Goal: Check status: Check status

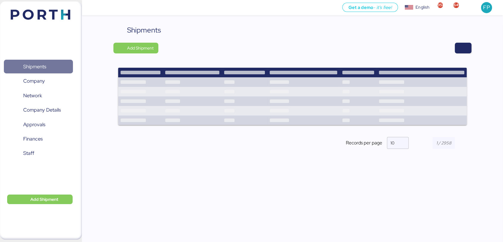
click at [51, 71] on span "Shipments" at bounding box center [38, 66] width 64 height 9
click at [462, 46] on span "button" at bounding box center [463, 48] width 7 height 8
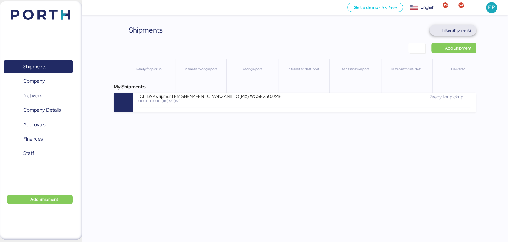
click at [448, 31] on span "Filter shipments" at bounding box center [457, 30] width 30 height 7
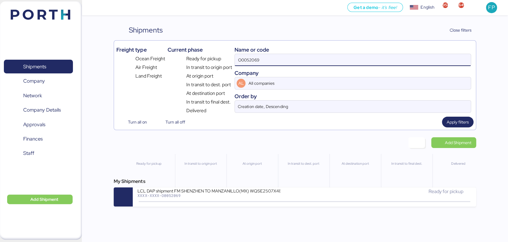
click at [249, 60] on input "O0052069" at bounding box center [353, 60] width 236 height 12
paste input "4"
type input "O0052064"
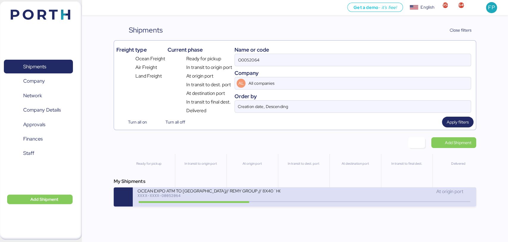
click at [225, 193] on div "OCEAN EXPO ATM TO [GEOGRAPHIC_DATA]// [PERSON_NAME] GROUP // 8X40´HQ// MSC [DAT…" at bounding box center [209, 190] width 143 height 5
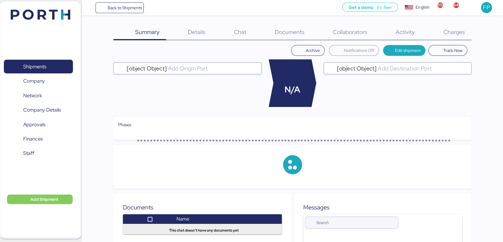
click at [458, 32] on span "Charges" at bounding box center [453, 32] width 21 height 8
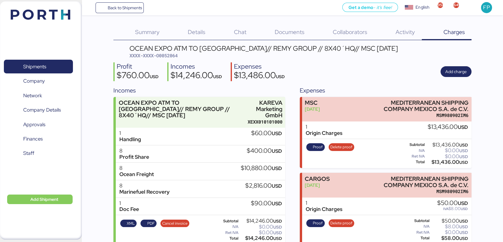
scroll to position [9, 0]
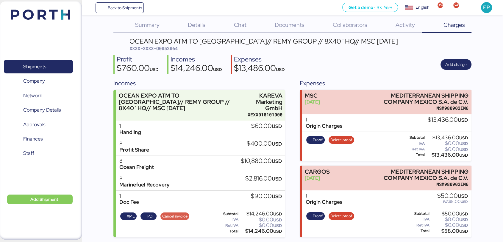
click at [178, 213] on span "Cancel invoice" at bounding box center [174, 216] width 25 height 7
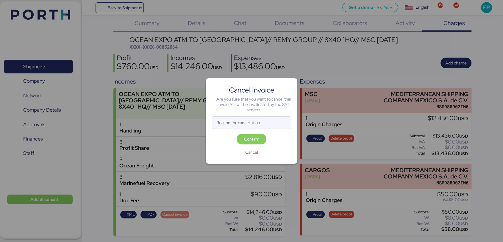
scroll to position [0, 0]
click at [220, 122] on input "Reason for cancellation" at bounding box center [251, 122] width 79 height 12
type input "monto incorrrecto"
click at [245, 139] on span "Confirm" at bounding box center [251, 138] width 15 height 7
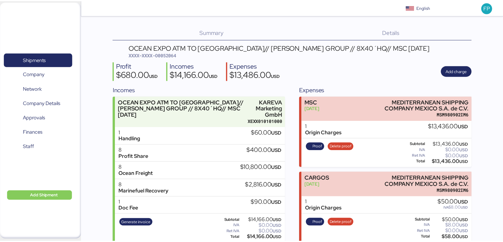
scroll to position [8, 0]
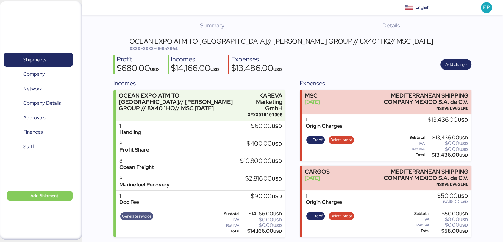
drag, startPoint x: 0, startPoint y: 0, endPoint x: 138, endPoint y: 211, distance: 252.0
click at [138, 212] on span "Generate invoice" at bounding box center [136, 216] width 33 height 8
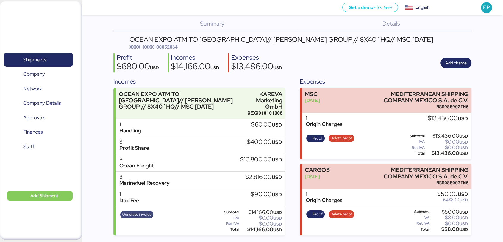
scroll to position [0, 0]
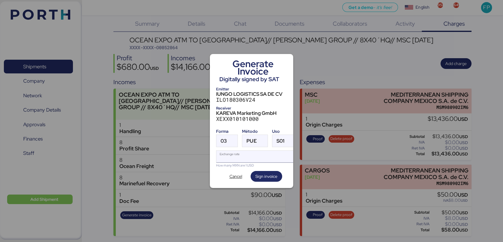
click at [232, 155] on input "Exchange rate" at bounding box center [256, 156] width 79 height 12
paste input "0052043"
drag, startPoint x: 240, startPoint y: 151, endPoint x: 215, endPoint y: 152, distance: 24.7
click at [215, 152] on div "Generate Invoice Digitally signed by SAT Emitter IUNGO LOGISTICS SA DE CV ILO18…" at bounding box center [251, 121] width 83 height 134
paste input "18.4828"
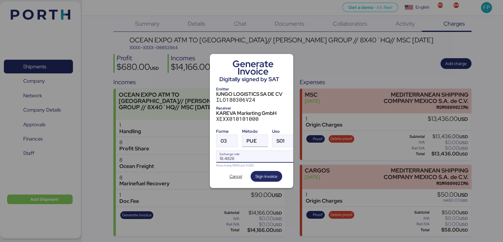
type input "18.4828"
click at [254, 141] on div "PUE" at bounding box center [252, 141] width 10 height 12
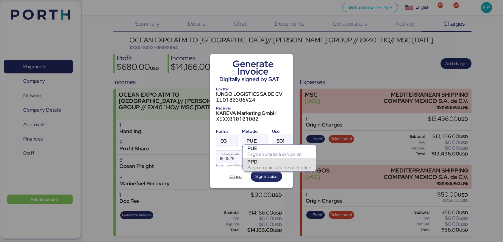
click at [250, 162] on div "PPD" at bounding box center [279, 161] width 64 height 6
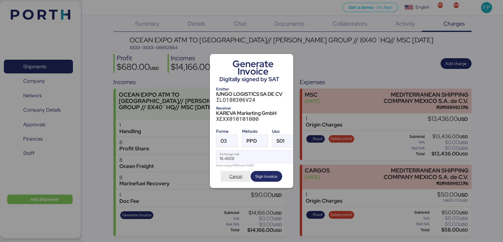
click at [239, 172] on span "Cancel" at bounding box center [236, 175] width 13 height 7
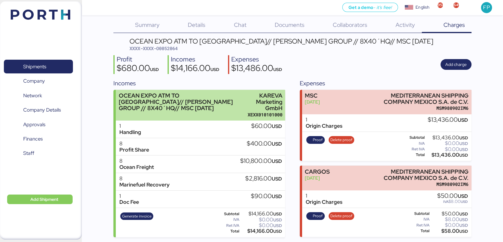
click at [187, 96] on div "OCEAN EXPO ATM TO [GEOGRAPHIC_DATA]// [PERSON_NAME] GROUP // 8X40´HQ// MSC [DAT…" at bounding box center [182, 101] width 126 height 19
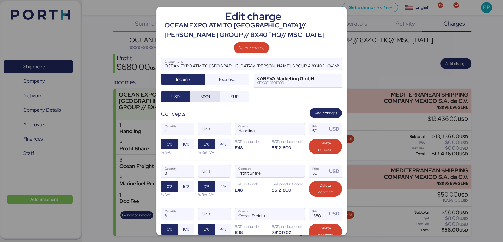
scroll to position [141, 0]
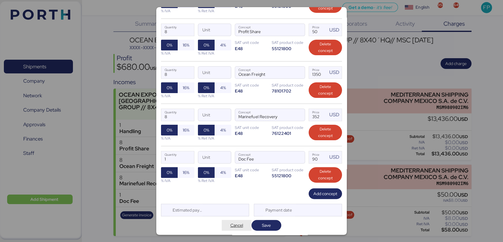
click at [231, 222] on span "Cancel" at bounding box center [237, 224] width 13 height 7
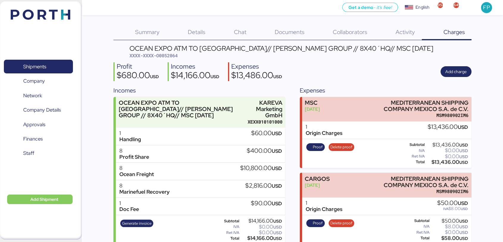
scroll to position [8, 0]
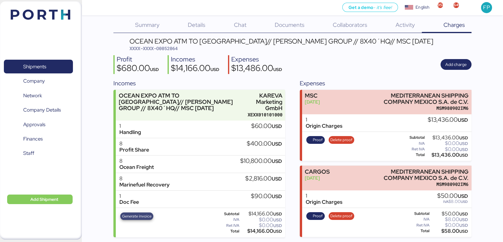
click at [136, 216] on span "Generate invoice" at bounding box center [136, 216] width 29 height 7
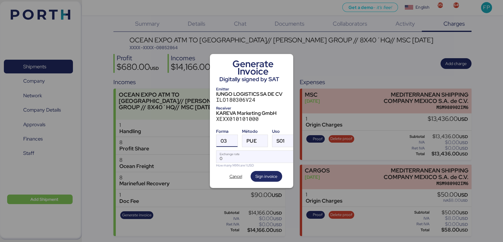
click at [225, 135] on div "03" at bounding box center [224, 141] width 6 height 12
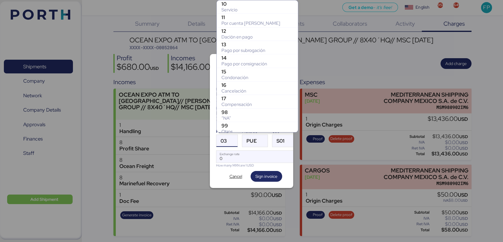
scroll to position [124, 0]
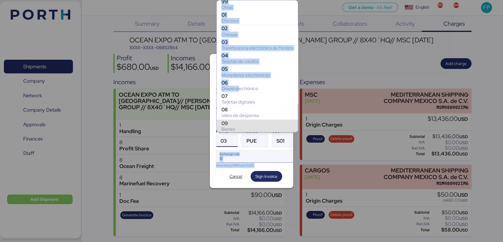
drag, startPoint x: 240, startPoint y: 86, endPoint x: 245, endPoint y: 151, distance: 64.6
click at [245, 151] on body "Get a demo - it’s free! Get a demo English Inglés English 958 649 FP Shipments …" at bounding box center [251, 116] width 503 height 249
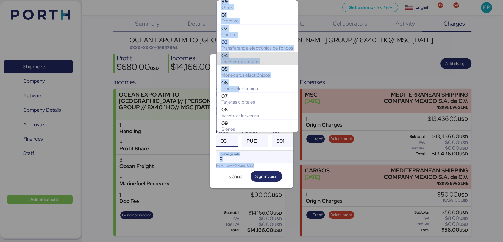
click at [278, 50] on div "03 Transferencia electrónica de fondos" at bounding box center [257, 44] width 81 height 13
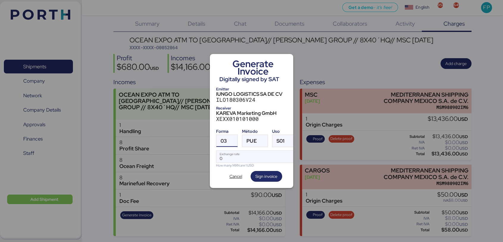
click at [234, 136] on div at bounding box center [232, 141] width 11 height 12
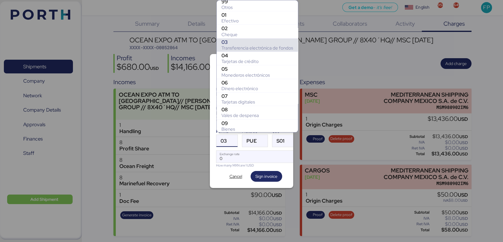
scroll to position [67, 0]
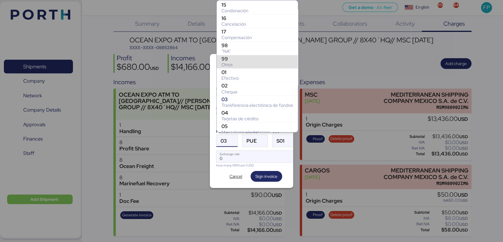
click at [233, 62] on div "Otros" at bounding box center [258, 65] width 72 height 6
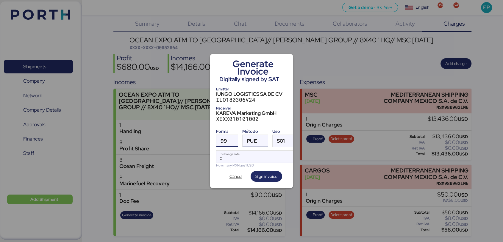
click at [253, 138] on span "PUE" at bounding box center [252, 140] width 10 height 5
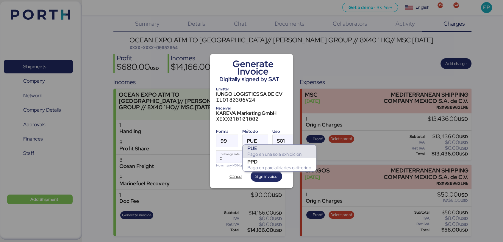
click at [257, 150] on div "PUE" at bounding box center [279, 148] width 64 height 6
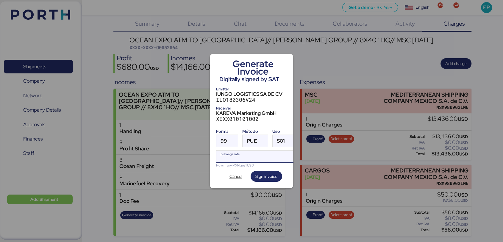
click at [233, 153] on input "Exchange rate" at bounding box center [256, 156] width 79 height 12
paste input "18.4828"
type input "18.4828"
click at [272, 175] on span "Sign invoice" at bounding box center [267, 175] width 22 height 7
click at [246, 141] on div "PUE" at bounding box center [250, 141] width 14 height 12
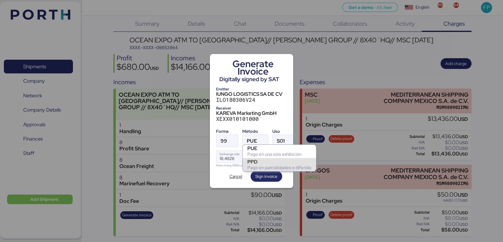
click at [251, 160] on div "PPD" at bounding box center [279, 161] width 64 height 6
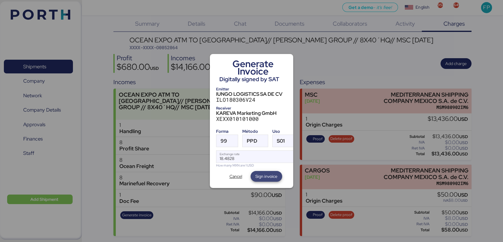
click at [260, 171] on span "Sign invoice" at bounding box center [267, 176] width 32 height 11
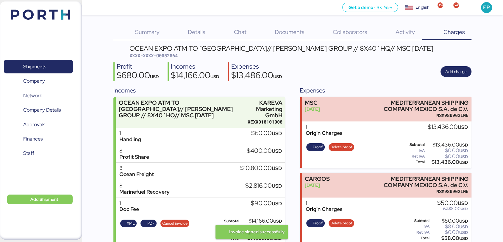
click at [164, 56] on span "XXXX-XXXX-O0052064" at bounding box center [154, 55] width 48 height 6
copy span "O0052064"
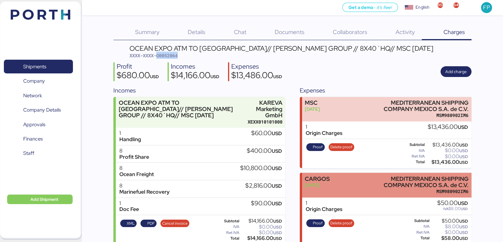
scroll to position [9, 0]
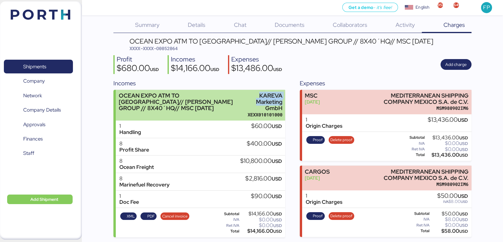
drag, startPoint x: 257, startPoint y: 93, endPoint x: 285, endPoint y: 102, distance: 29.7
click at [285, 102] on div "OCEAN EXPO ATM TO [GEOGRAPHIC_DATA]// [PERSON_NAME] GROUP // 8X40´HQ// MSC [DAT…" at bounding box center [200, 105] width 169 height 31
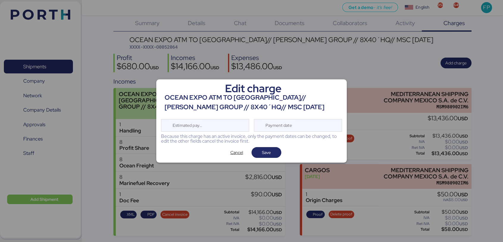
copy div "KAREVA Marketing"
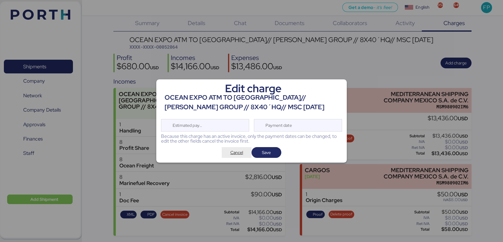
click at [235, 152] on span "Cancel" at bounding box center [237, 152] width 13 height 7
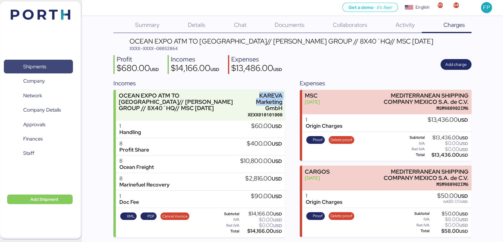
click at [53, 67] on span "Shipments" at bounding box center [38, 66] width 64 height 9
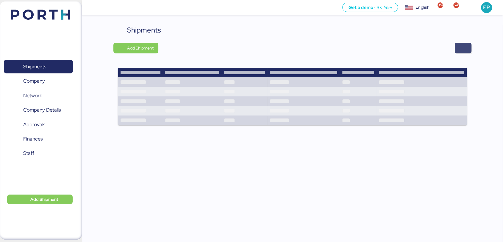
click at [462, 48] on span "button" at bounding box center [463, 48] width 7 height 8
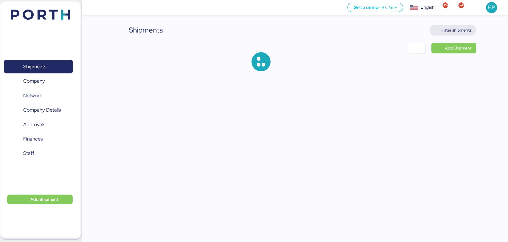
click at [445, 30] on span "Filter shipments" at bounding box center [457, 30] width 30 height 7
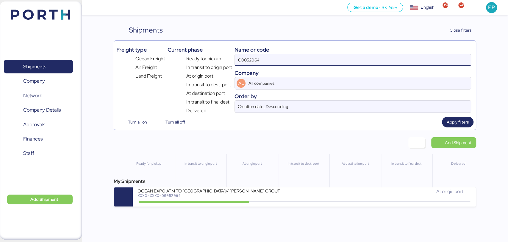
click at [257, 62] on input "O0052064" at bounding box center [353, 60] width 236 height 12
paste input "1912"
type input "O0051912"
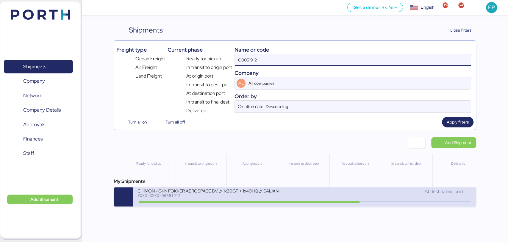
click at [257, 190] on div "CHIMON - GKN FOKKER AEROSPACE B.V. // 1x20GP + 1x40HQ // DALIAN - MANZANILLO //…" at bounding box center [209, 190] width 143 height 5
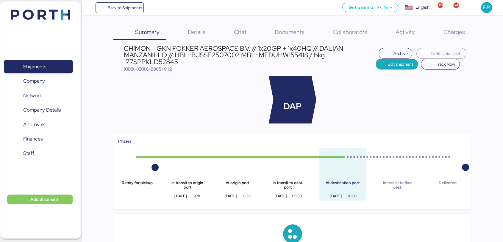
click at [460, 29] on span "Charges" at bounding box center [453, 32] width 21 height 8
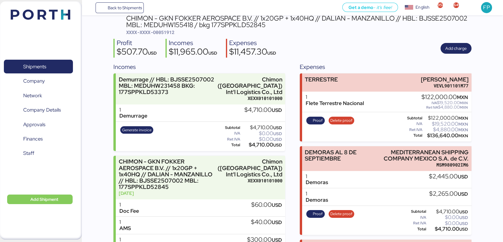
scroll to position [16, 0]
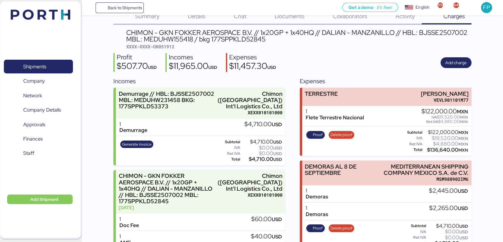
click at [167, 48] on span "XXXX-XXXX-O0051912" at bounding box center [150, 46] width 48 height 6
copy span "O0051912"
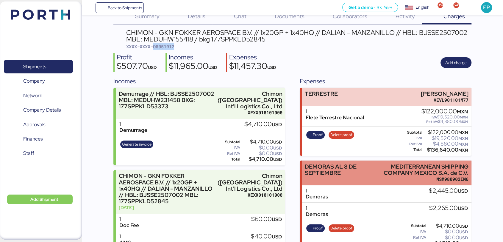
scroll to position [159, 0]
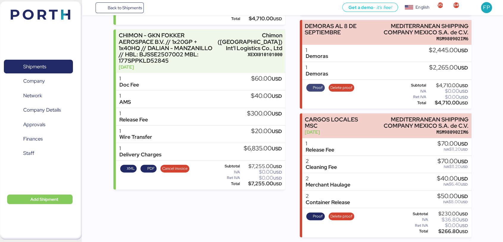
click at [316, 84] on span "Proof" at bounding box center [318, 87] width 10 height 7
click at [444, 102] on div "$4,710.00 USD" at bounding box center [448, 102] width 41 height 4
copy div "4,710.00"
click at [29, 64] on span "Shipments" at bounding box center [34, 66] width 23 height 9
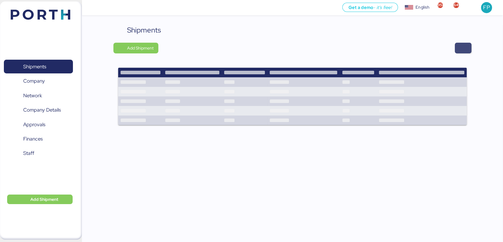
click at [464, 45] on span "button" at bounding box center [463, 48] width 7 height 8
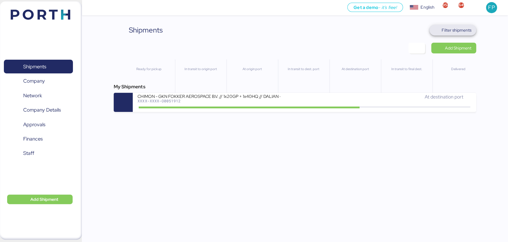
click at [450, 30] on span "Filter shipments" at bounding box center [457, 30] width 30 height 7
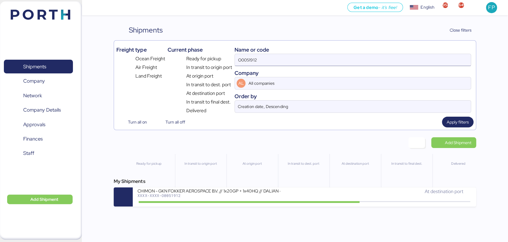
click at [244, 59] on input "O0051912" at bounding box center [353, 60] width 236 height 12
paste input "O0051918"
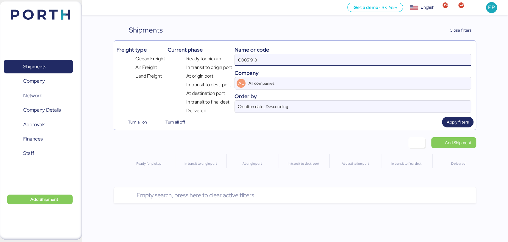
click at [239, 59] on input "O0051918" at bounding box center [353, 60] width 236 height 12
type input "O0051918"
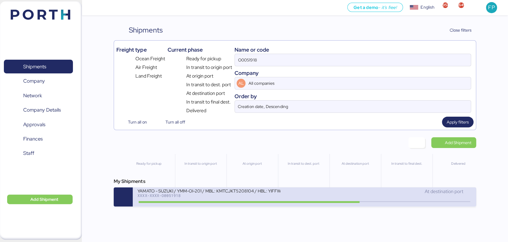
click at [182, 197] on div "XXXX-XXXX-O0051918" at bounding box center [209, 195] width 143 height 4
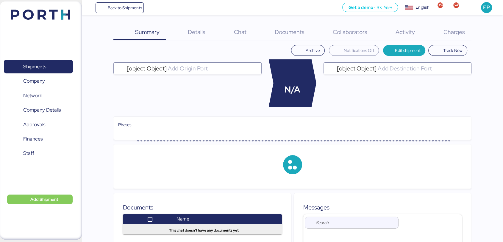
click at [456, 33] on span "Charges" at bounding box center [453, 32] width 21 height 8
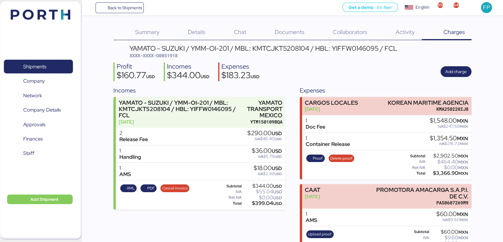
click at [269, 45] on div "YAMATO - SUZUKI / YMM-OI-201 / MBL: KMTCJKT5208104 / HBL: YIFFW0146095 / FCL" at bounding box center [264, 48] width 268 height 7
copy div "KMTCJKT5208104"
click at [329, 61] on div "YAMATO - SUZUKI / YMM-OI-201 / MBL: KMTCJKT5208104 / HBL: YIFFW0146095 / FCL XX…" at bounding box center [292, 184] width 358 height 279
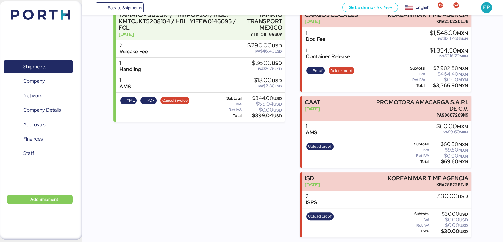
scroll to position [74, 0]
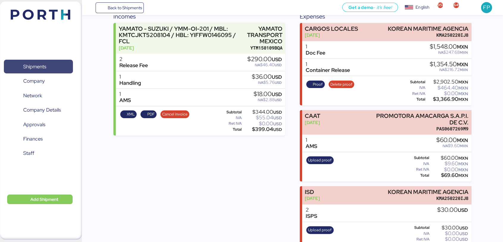
click at [29, 66] on span "Shipments" at bounding box center [34, 66] width 23 height 9
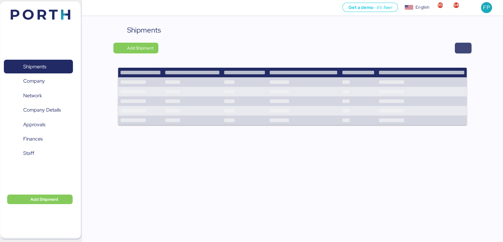
click at [457, 44] on span "button" at bounding box center [463, 48] width 17 height 11
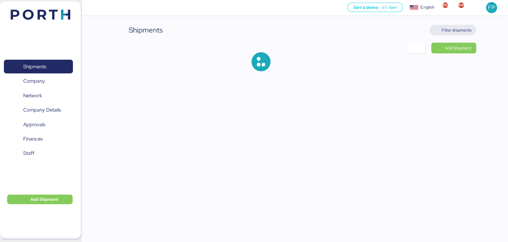
click at [460, 28] on span "Filter shipments" at bounding box center [457, 30] width 30 height 7
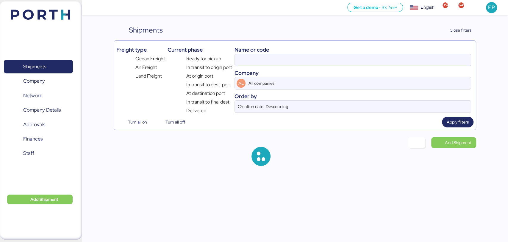
click at [245, 56] on input at bounding box center [353, 60] width 236 height 12
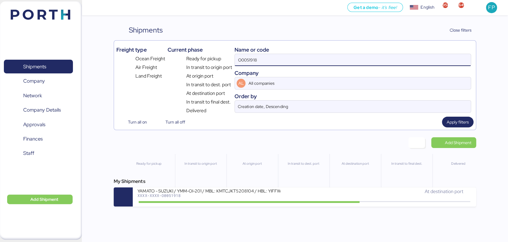
click at [247, 57] on input "O0051918" at bounding box center [353, 60] width 236 height 12
paste input "63"
type input "O0051963"
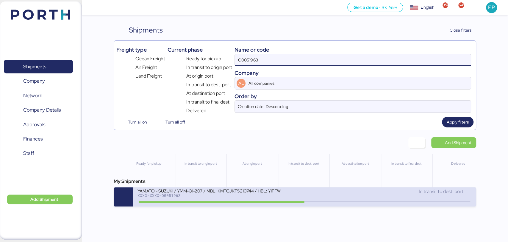
click at [226, 192] on div "YAMATO - SUZUKI / YMM-OI-207 / MBL: KMTCJKT5210744 / HBL: YIFFW0155195 / FCL" at bounding box center [209, 190] width 143 height 5
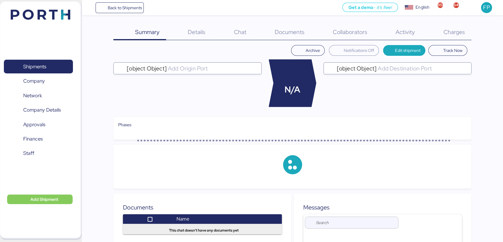
click at [456, 34] on span "Charges" at bounding box center [453, 32] width 21 height 8
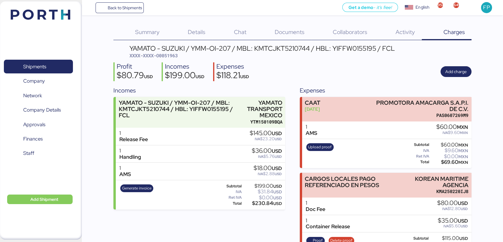
click at [274, 52] on div "YAMATO - SUZUKI / YMM-OI-207 / MBL: KMTCJKT5210744 / HBL: YIFFW0155195 / FCL" at bounding box center [263, 48] width 266 height 7
copy div "KMTCJKT5210744"
click at [172, 56] on span "XXXX-XXXX-O0051963" at bounding box center [154, 55] width 48 height 6
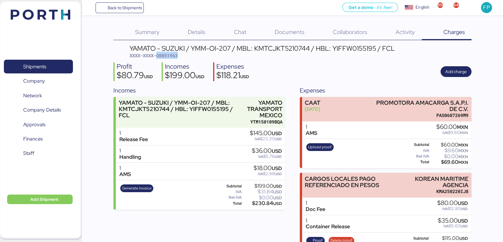
copy span "O0051963"
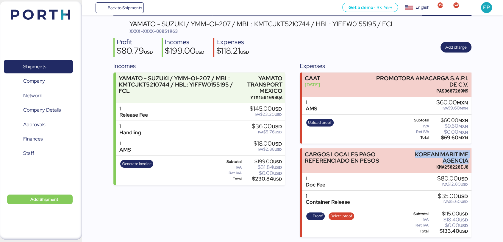
drag, startPoint x: 412, startPoint y: 153, endPoint x: 477, endPoint y: 157, distance: 65.6
click at [477, 157] on div "Summary 0 Details 0 Chat 0 Documents 0 Collaborators 0 Activity 0 Charges 0 YAM…" at bounding box center [251, 106] width 503 height 261
copy div "KOREAN MARITIME AGENCIA"
click at [165, 31] on span "XXXX-XXXX-O0051963" at bounding box center [154, 31] width 48 height 6
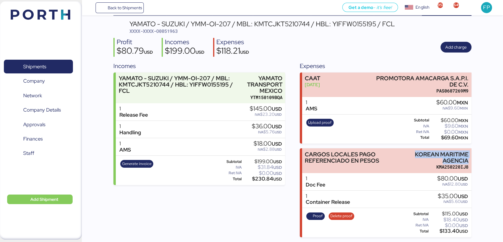
drag, startPoint x: 413, startPoint y: 153, endPoint x: 482, endPoint y: 158, distance: 69.0
click at [482, 158] on div "Summary 0 Details 0 Chat 0 Documents 0 Collaborators 0 Activity 0 Charges 0 YAM…" at bounding box center [251, 106] width 503 height 261
click at [167, 30] on span "XXXX-XXXX-O0051963" at bounding box center [154, 31] width 48 height 6
click at [283, 24] on div "YAMATO - SUZUKI / YMM-OI-207 / MBL: KMTCJKT5210744 / HBL: YIFFW0155195 / FCL" at bounding box center [263, 24] width 266 height 7
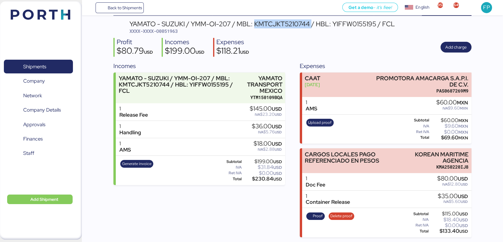
click at [283, 24] on div "YAMATO - SUZUKI / YMM-OI-207 / MBL: KMTCJKT5210744 / HBL: YIFFW0155195 / FCL" at bounding box center [263, 24] width 266 height 7
click at [47, 62] on span "Shipments" at bounding box center [38, 66] width 64 height 9
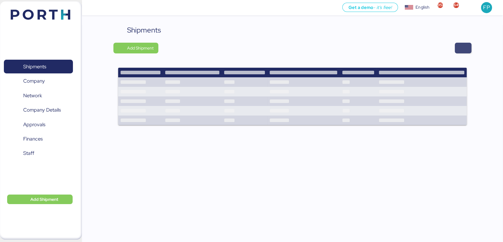
click at [468, 47] on span "button" at bounding box center [463, 48] width 17 height 11
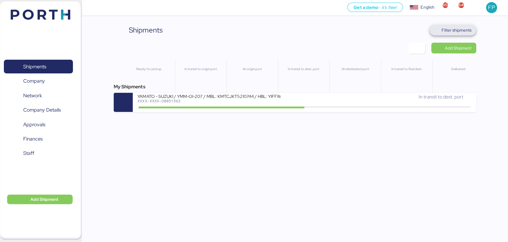
click at [454, 34] on span "Filter shipments" at bounding box center [453, 30] width 47 height 11
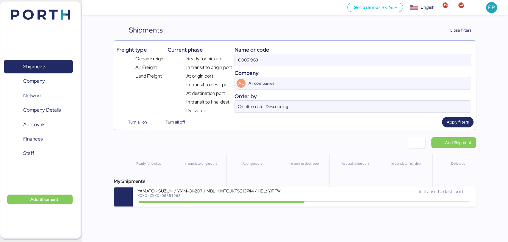
click at [256, 58] on input "O0051963" at bounding box center [353, 60] width 236 height 12
paste input "641"
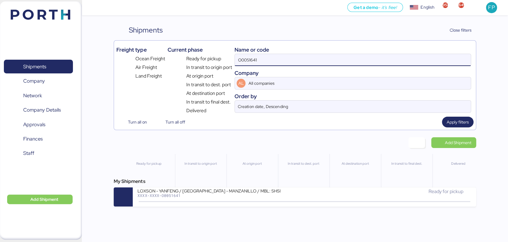
click at [245, 61] on input "O0051641" at bounding box center [353, 60] width 236 height 12
paste input "969"
type input "O0051969"
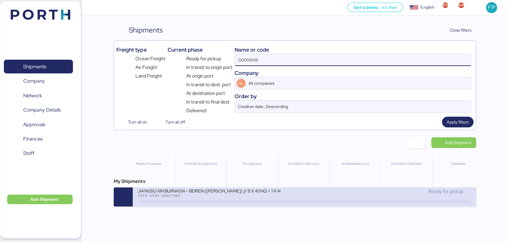
click at [226, 192] on div "JIANGSU XIN BURNASIA - BEIREN ([PERSON_NAME]) // 8 X 40HQ + 1 X 40FR // SHANGHA…" at bounding box center [209, 190] width 143 height 5
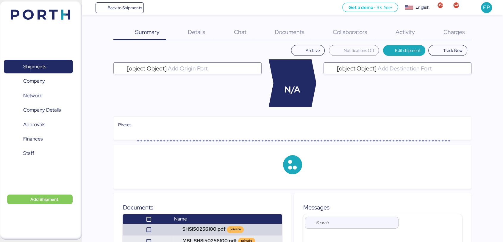
click at [449, 32] on span "Charges" at bounding box center [453, 32] width 21 height 8
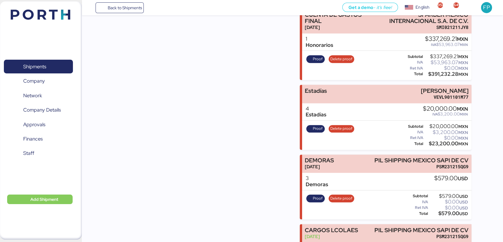
scroll to position [470, 0]
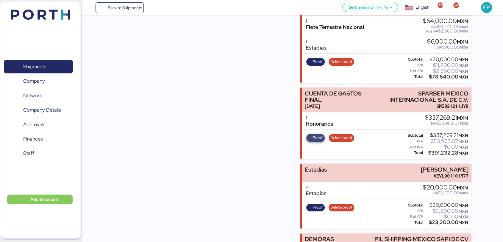
click at [318, 141] on span "Proof" at bounding box center [318, 137] width 10 height 7
drag, startPoint x: 369, startPoint y: 118, endPoint x: 481, endPoint y: 115, distance: 111.4
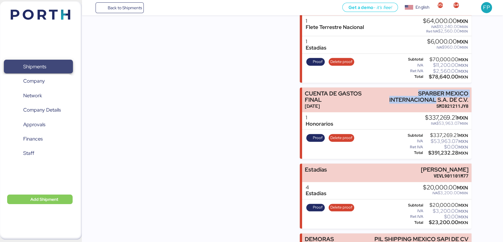
click at [29, 66] on span "Shipments" at bounding box center [34, 66] width 23 height 9
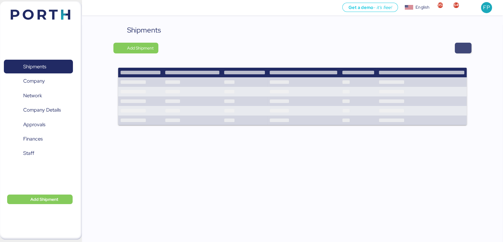
click at [462, 50] on span "button" at bounding box center [463, 48] width 7 height 8
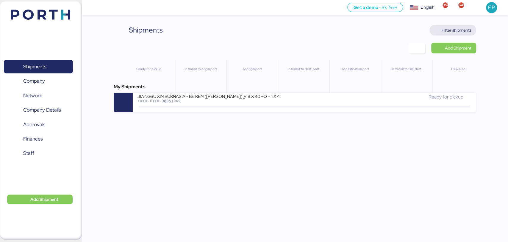
click at [445, 25] on span "Filter shipments" at bounding box center [453, 30] width 47 height 11
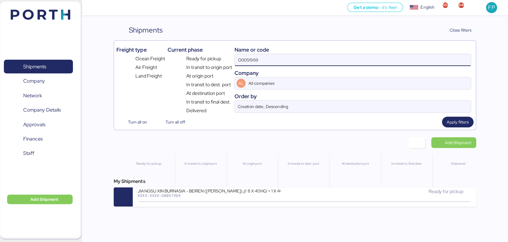
click at [244, 56] on input "O0051969" at bounding box center [353, 60] width 236 height 12
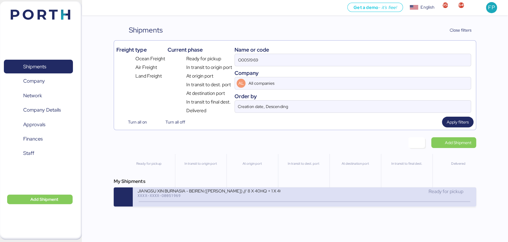
click at [232, 200] on div "JIANGSU XIN BURNASIA - BEIREN ([PERSON_NAME]) // 8 X 40HQ + 1 X 40FR // SHANGHA…" at bounding box center [221, 194] width 167 height 13
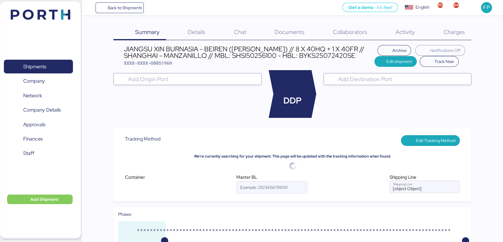
click at [456, 26] on div "Charges 0" at bounding box center [447, 32] width 50 height 15
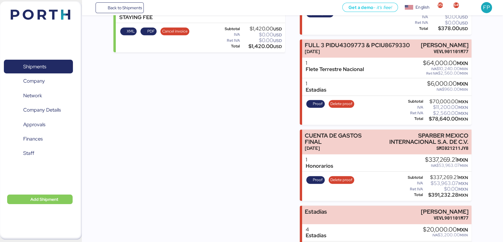
scroll to position [427, 0]
click at [317, 107] on span "Proof" at bounding box center [318, 104] width 10 height 7
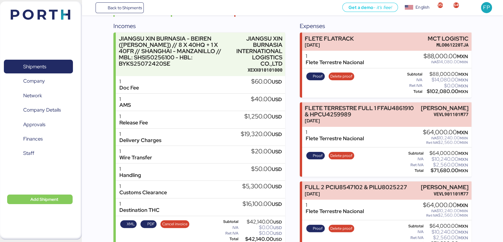
scroll to position [107, 0]
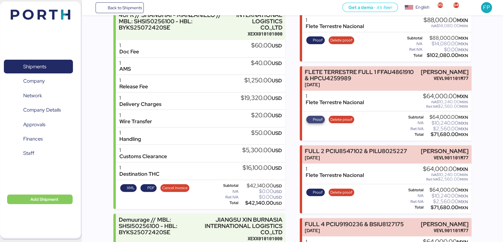
click at [311, 120] on span "Proof" at bounding box center [315, 119] width 15 height 7
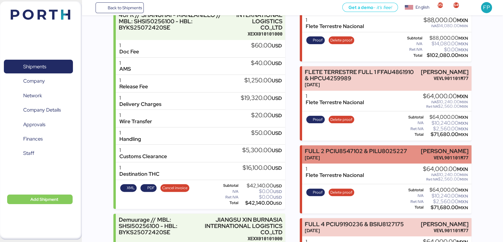
scroll to position [137, 0]
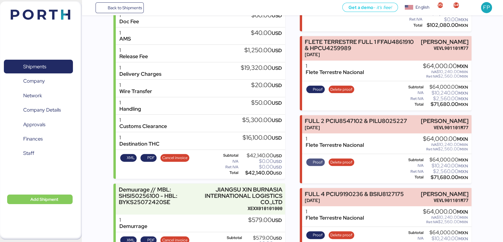
click at [320, 165] on span "Proof" at bounding box center [318, 162] width 10 height 7
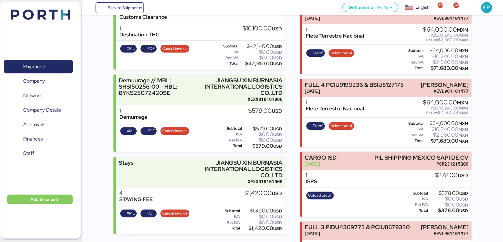
scroll to position [248, 0]
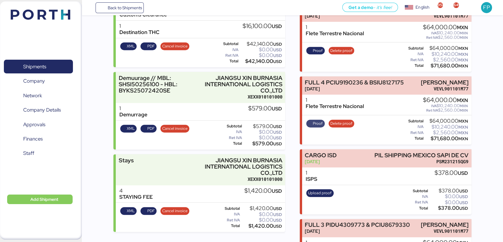
click at [320, 127] on span "Proof" at bounding box center [318, 123] width 10 height 7
